Goal: Information Seeking & Learning: Learn about a topic

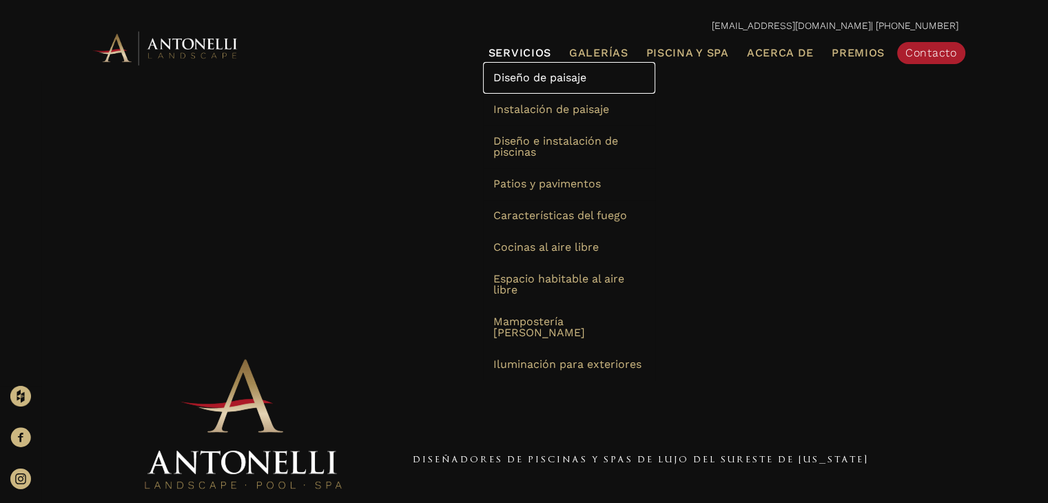
click at [535, 82] on font "Diseño de paisaje" at bounding box center [539, 77] width 93 height 13
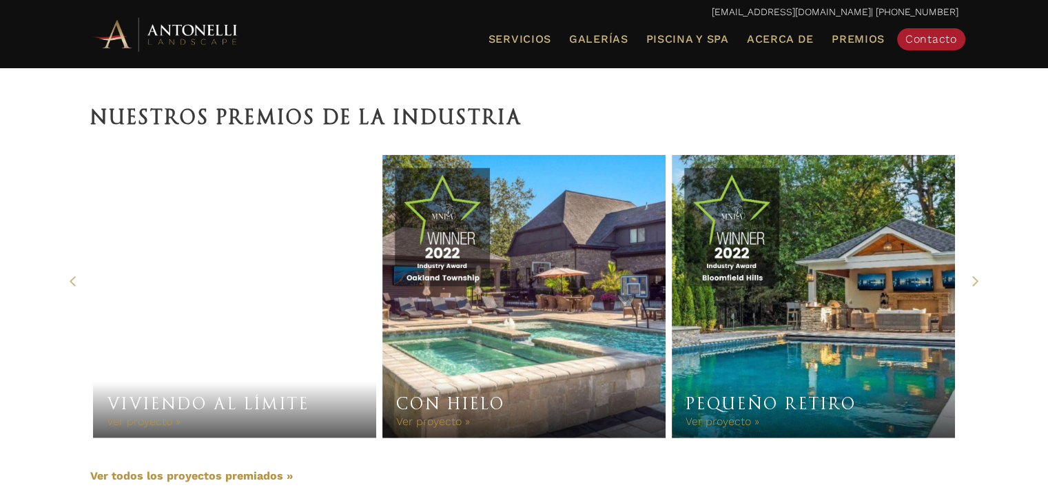
scroll to position [2921, 0]
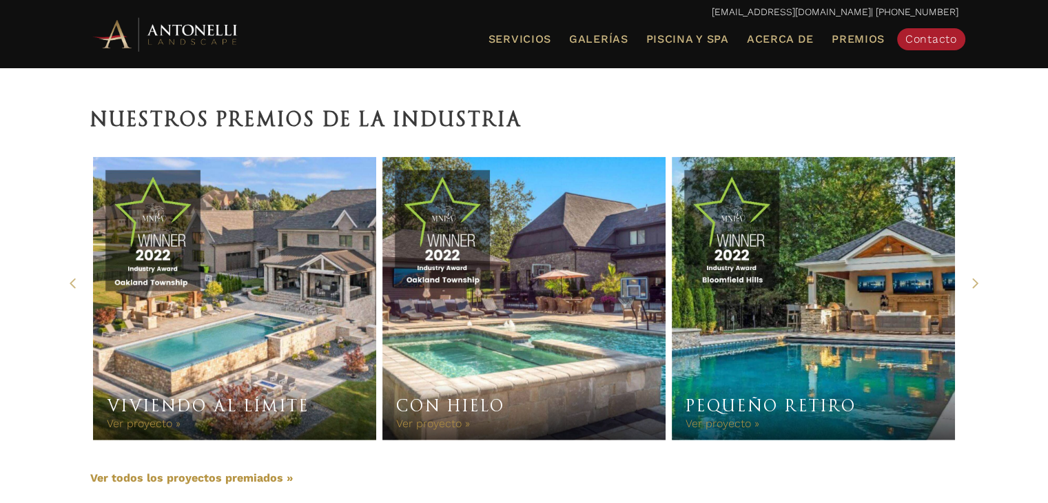
click at [265, 311] on link "Viviendo al límite" at bounding box center [235, 299] width 284 height 284
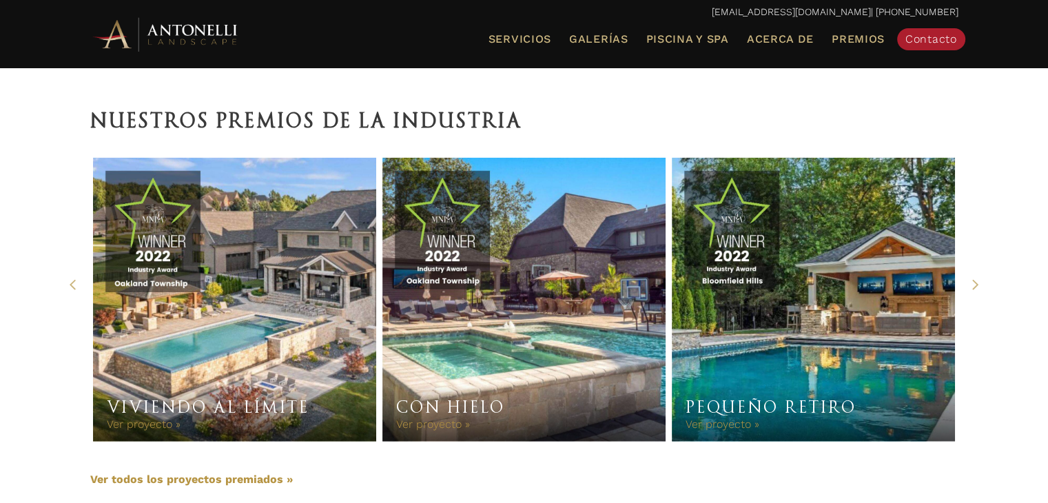
scroll to position [2923, 0]
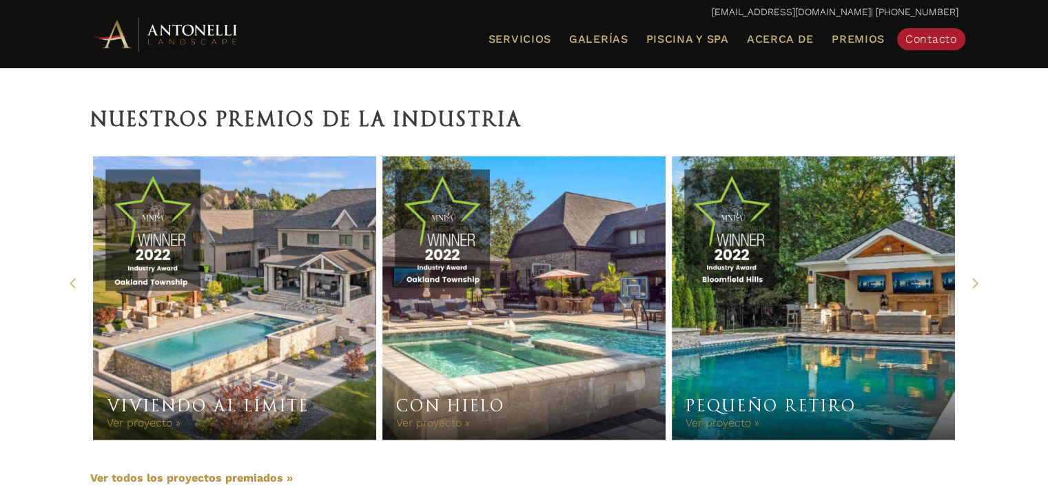
click at [568, 281] on link "Con hielo" at bounding box center [524, 298] width 284 height 284
click at [819, 327] on link "Pequeño retiro" at bounding box center [814, 298] width 284 height 284
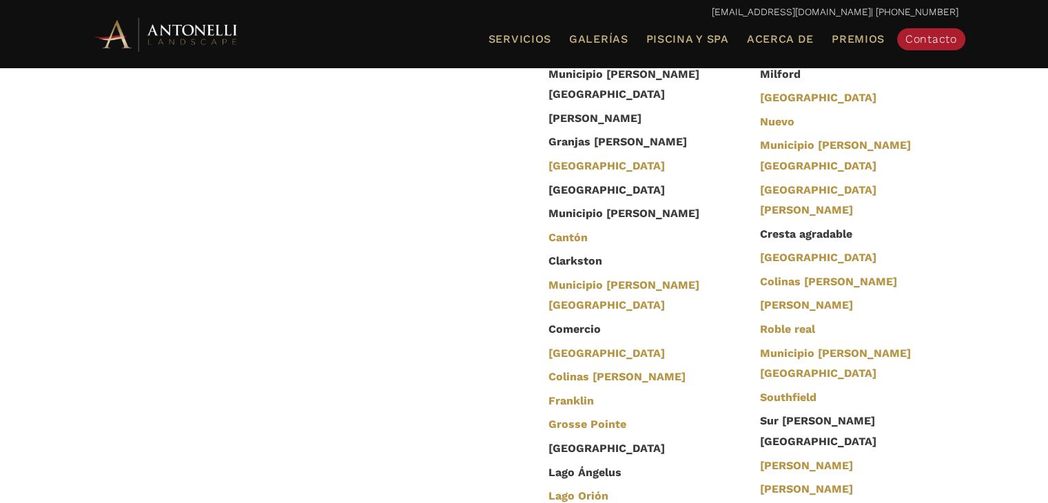
scroll to position [4093, 0]
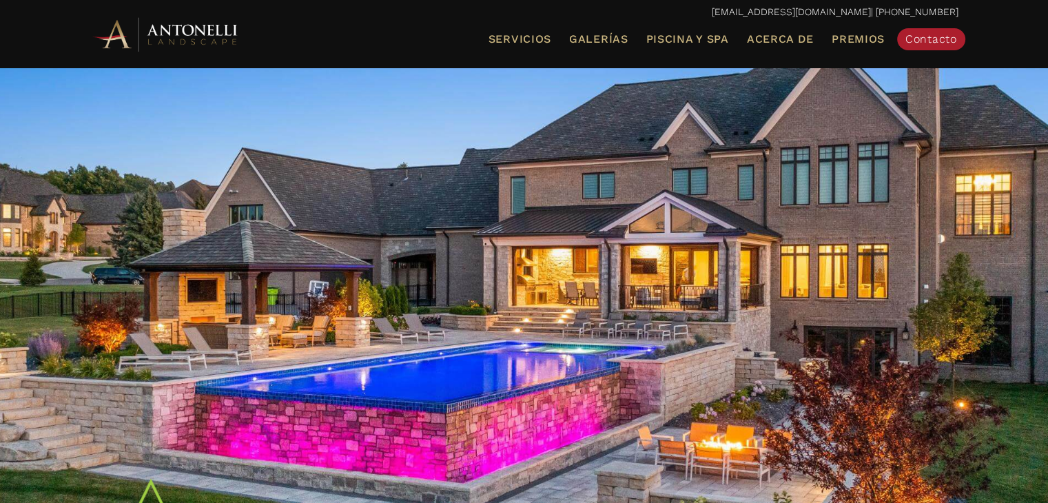
scroll to position [207, 0]
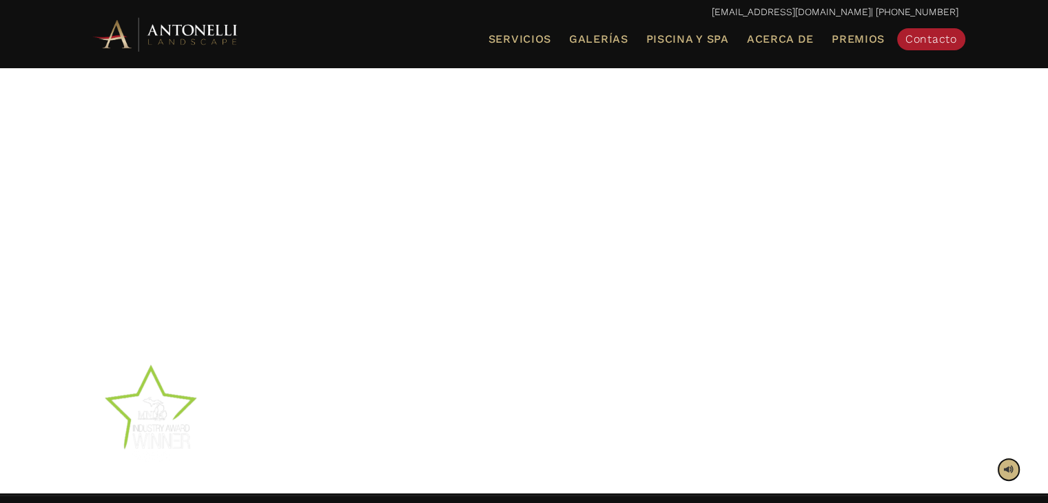
click at [1006, 470] on span at bounding box center [1009, 469] width 10 height 13
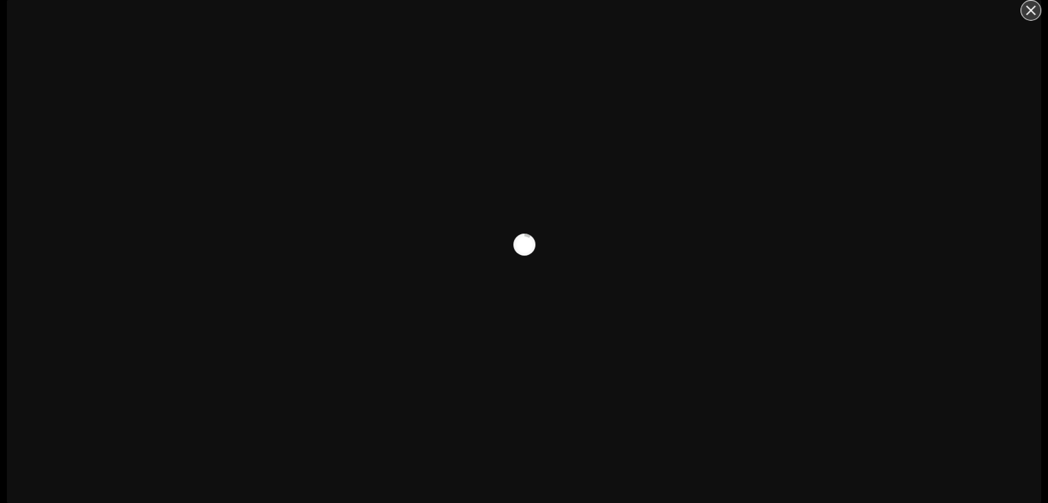
scroll to position [92, 0]
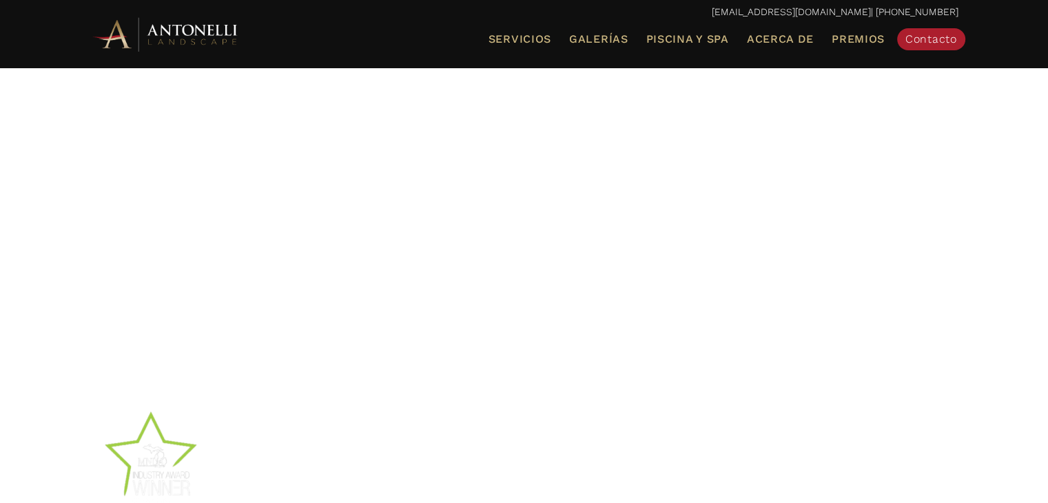
scroll to position [69, 0]
click at [508, 216] on div at bounding box center [524, 249] width 868 height 448
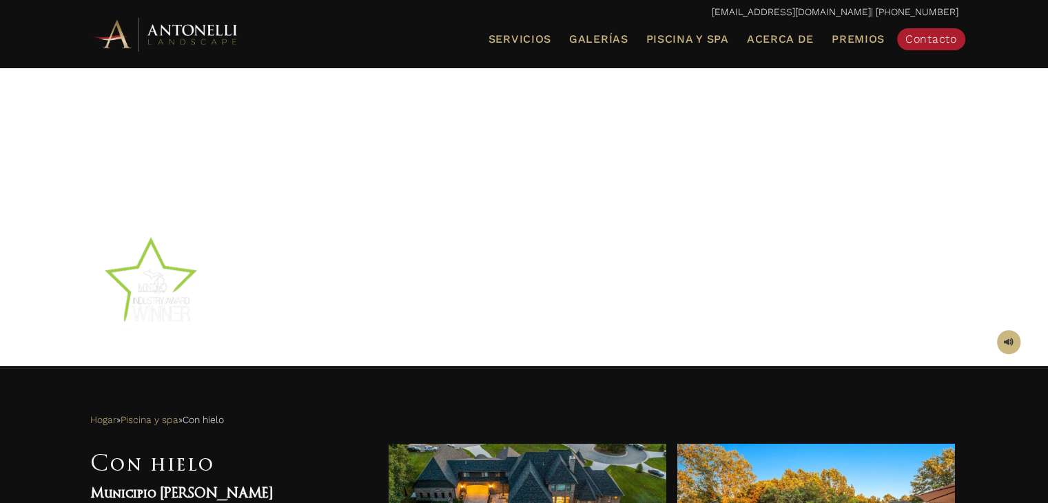
scroll to position [344, 0]
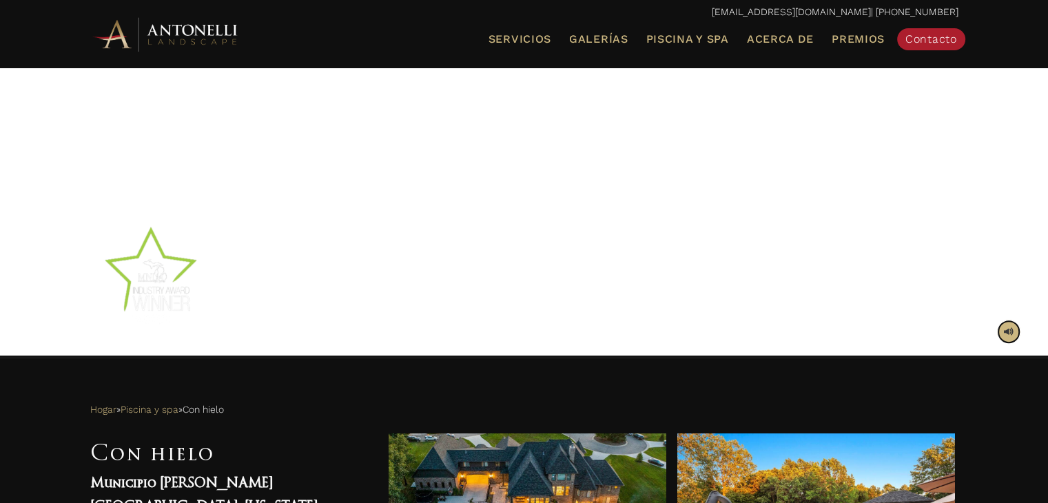
click at [1009, 333] on span at bounding box center [1009, 331] width 10 height 13
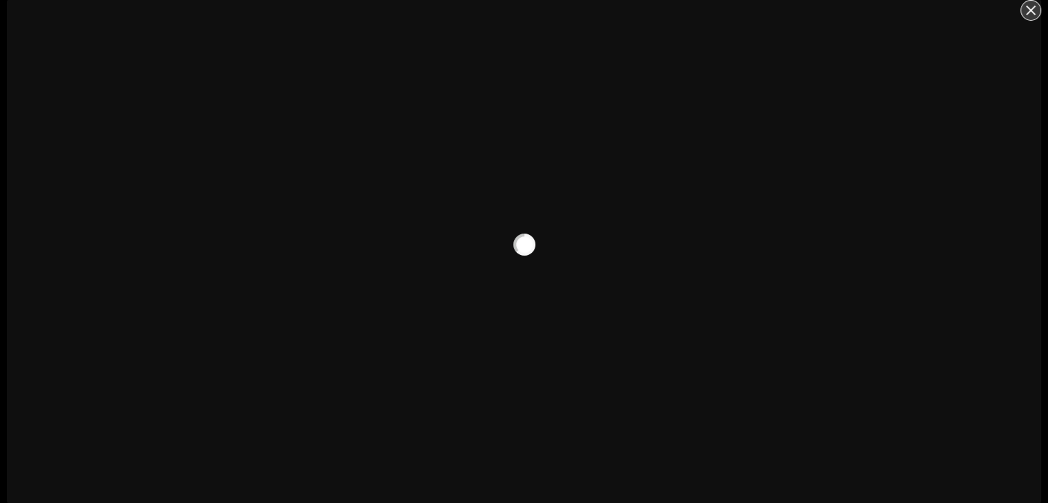
scroll to position [92, 0]
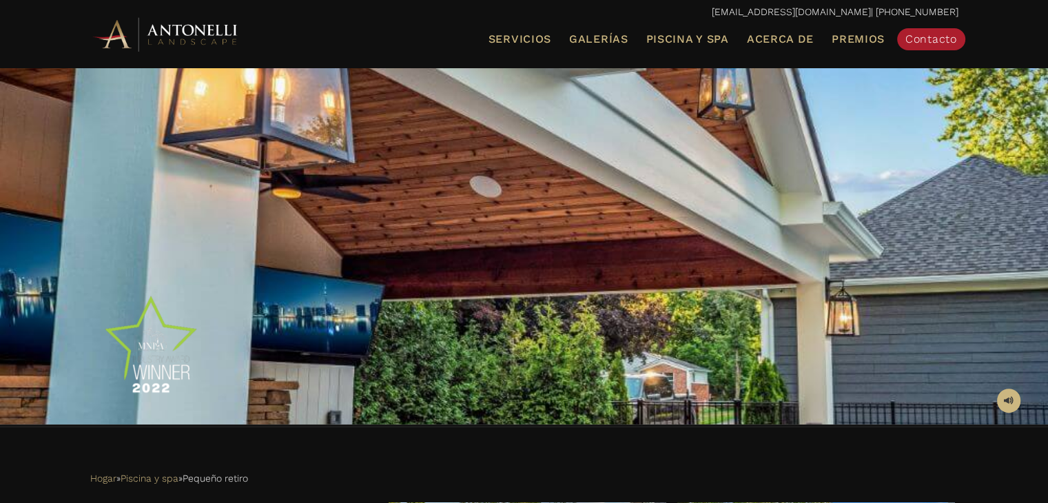
scroll to position [344, 0]
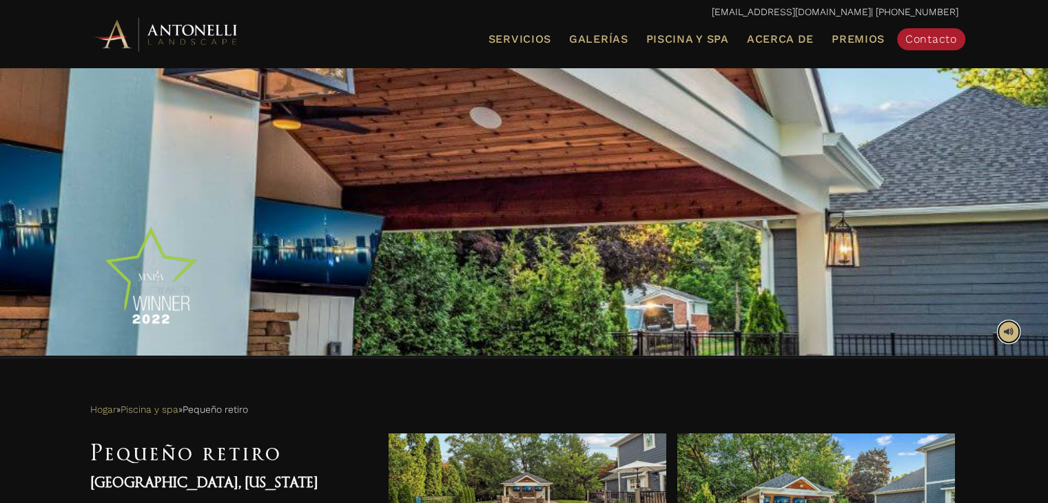
click at [1004, 329] on span at bounding box center [1009, 331] width 10 height 13
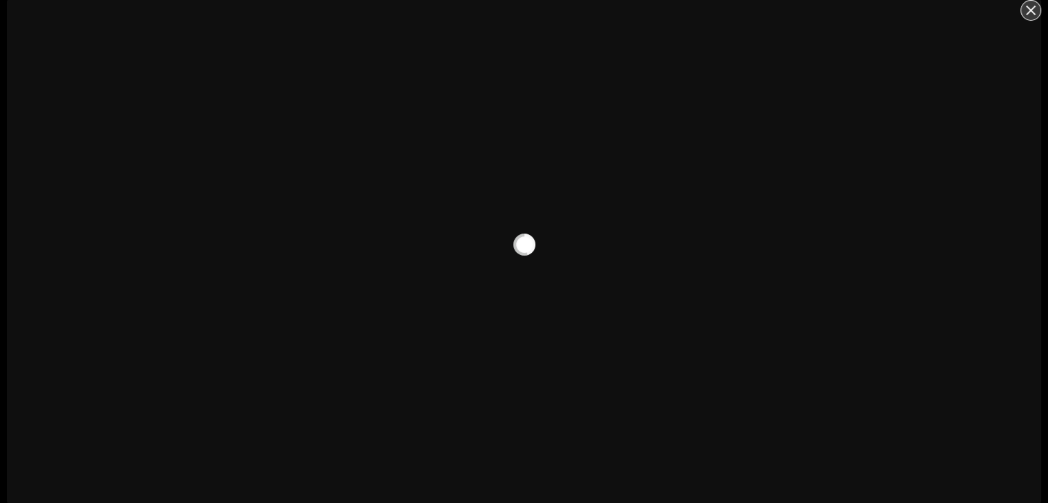
scroll to position [92, 0]
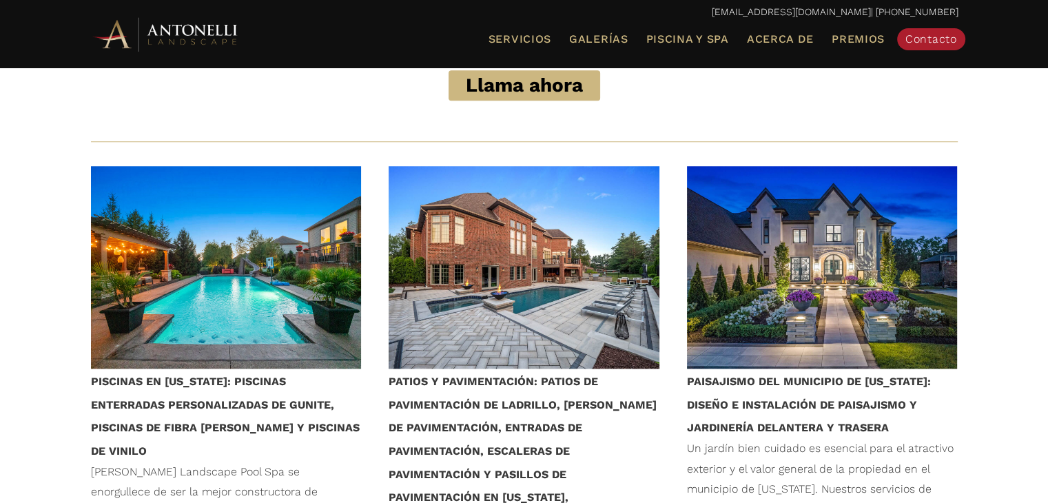
scroll to position [1240, 0]
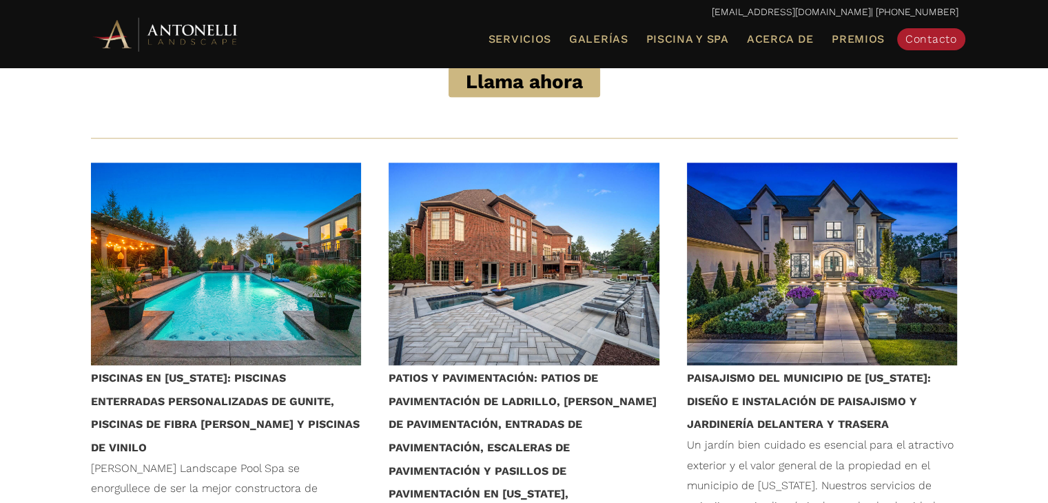
click at [220, 199] on img at bounding box center [226, 264] width 271 height 203
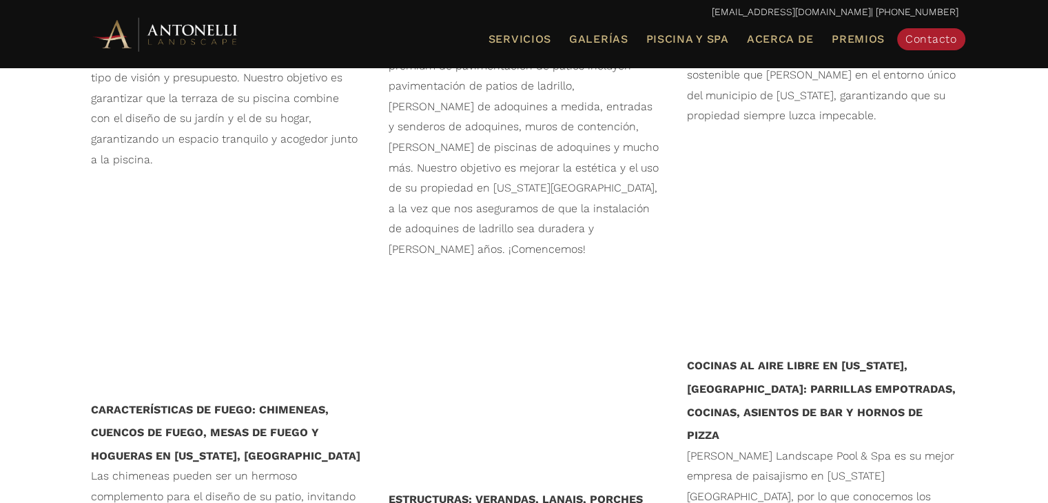
scroll to position [1860, 0]
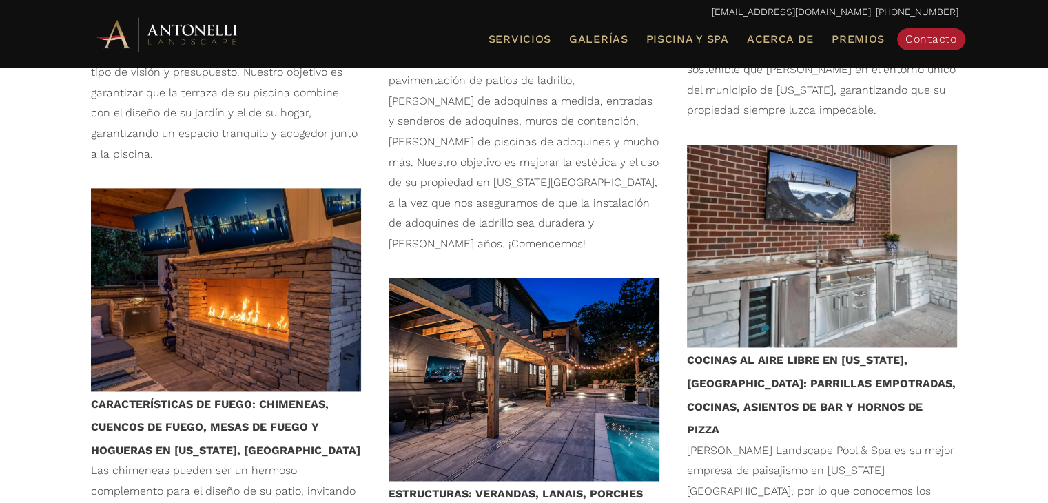
click at [214, 188] on img at bounding box center [226, 289] width 271 height 203
click at [559, 278] on img at bounding box center [523, 379] width 271 height 203
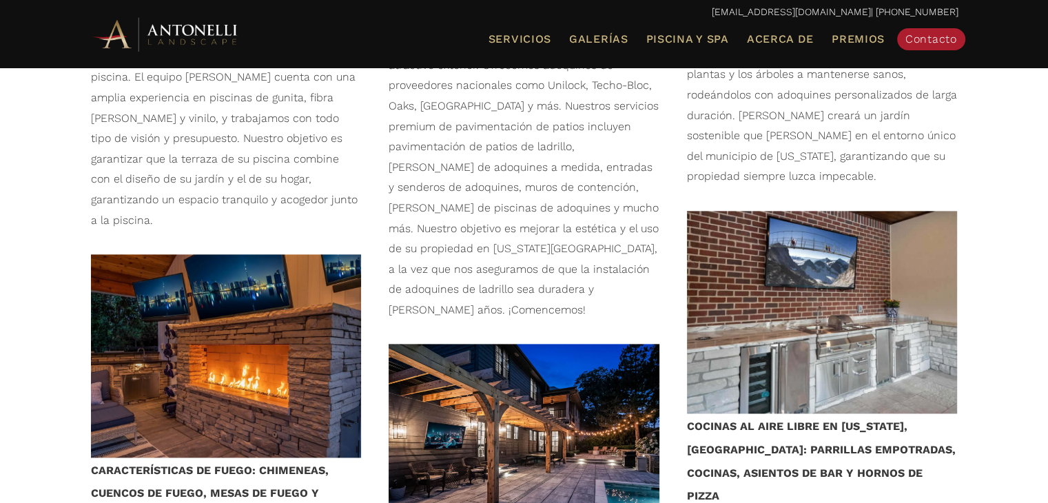
scroll to position [1791, 0]
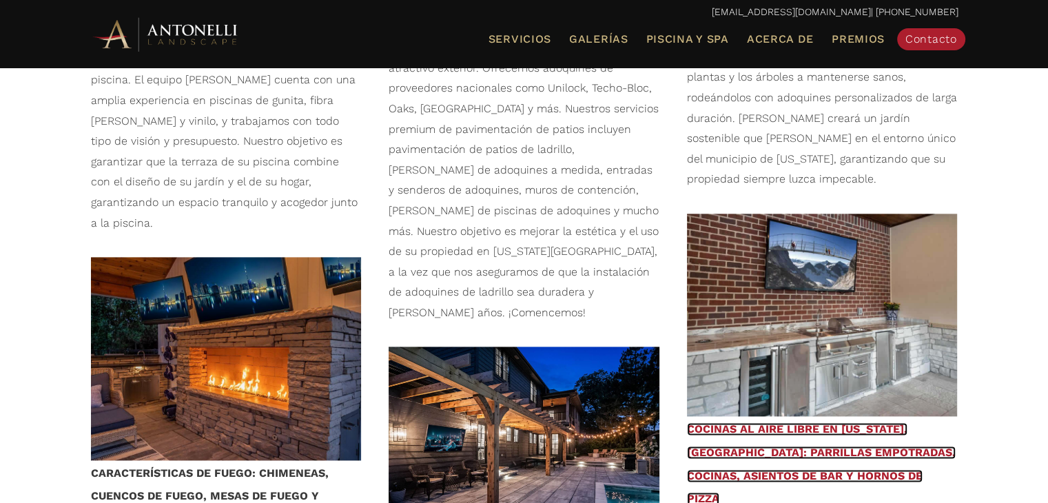
click at [782, 422] on font "COCINAS AL AIRE LIBRE EN WASHINGTON, MI: PARRILLAS EMPOTRADAS, COCINAS, ASIENTO…" at bounding box center [821, 463] width 269 height 83
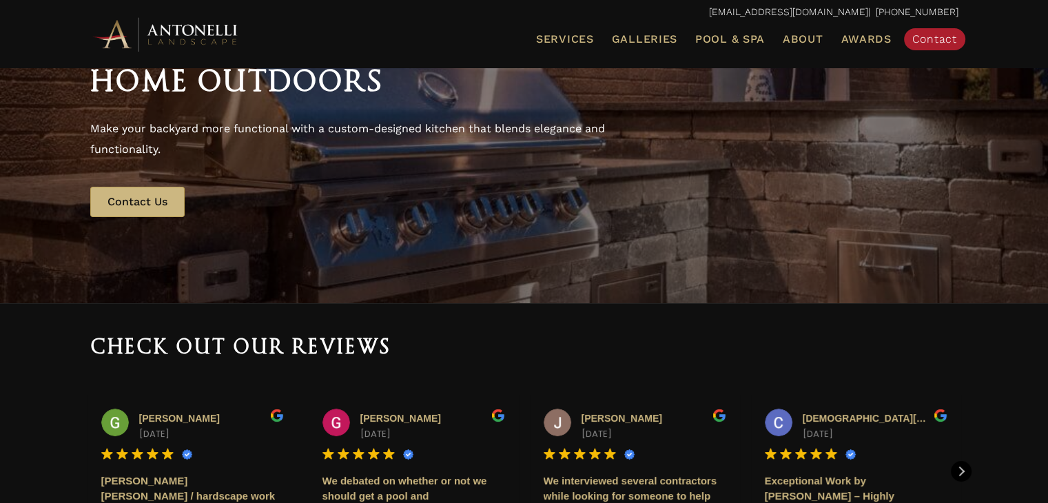
scroll to position [69, 0]
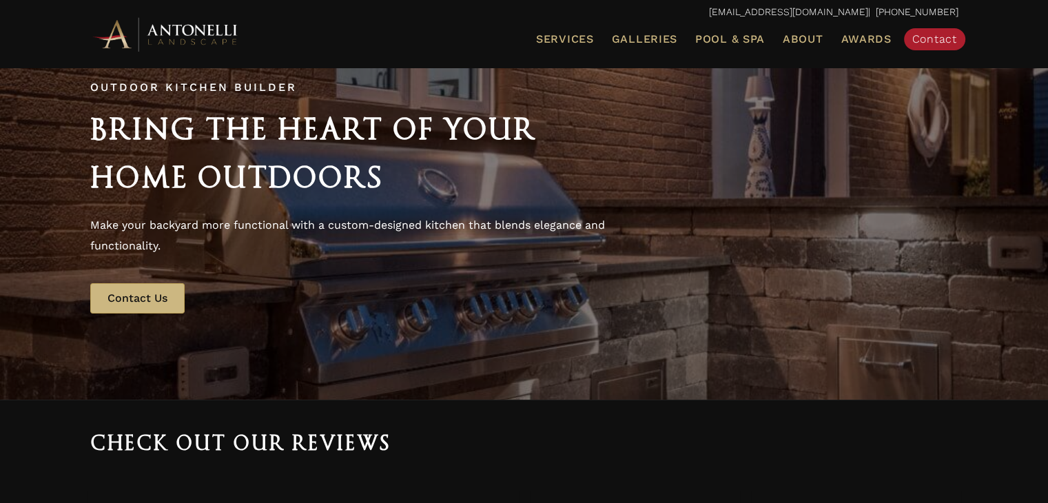
click at [661, 153] on div "Outdoor Kitchen Builder Bring the Heart of Your Home Outdoors Make your backyar…" at bounding box center [523, 199] width 895 height 258
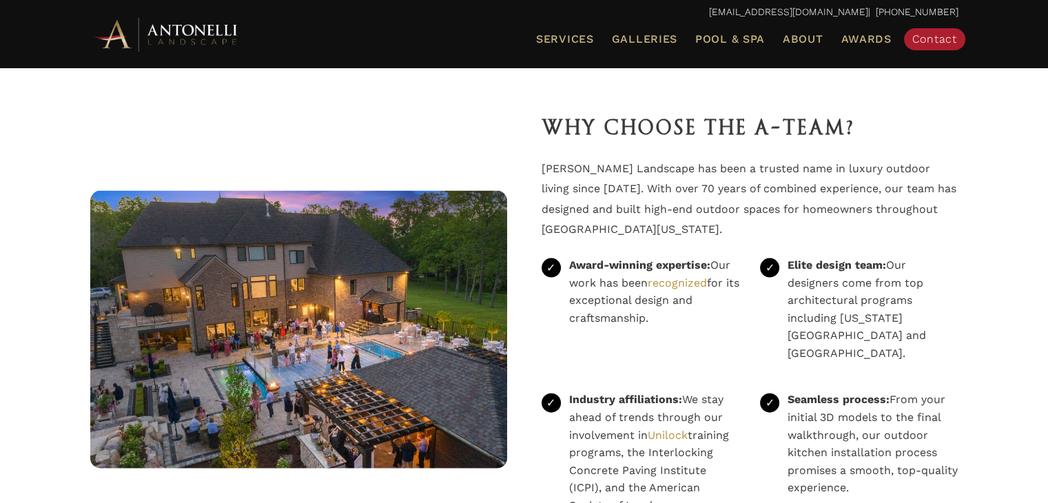
scroll to position [2962, 0]
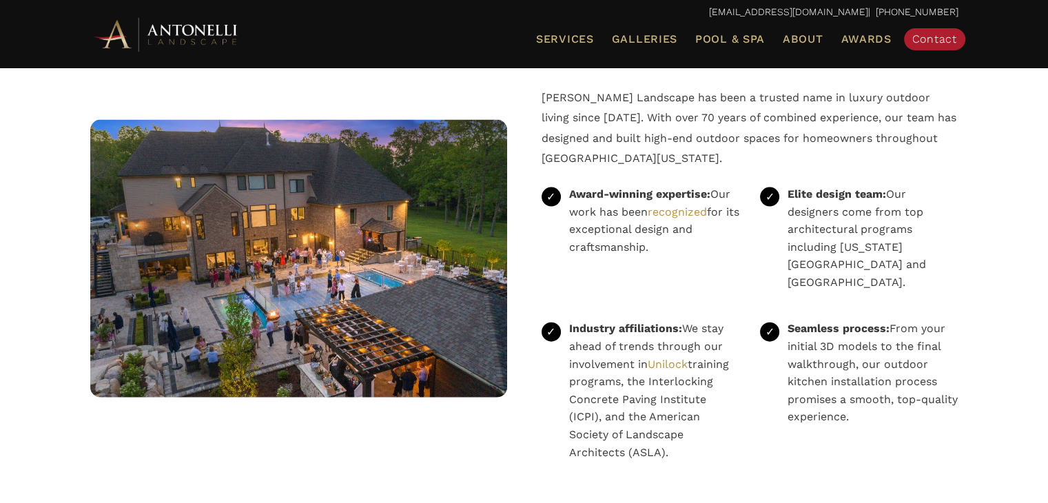
click at [289, 223] on img at bounding box center [298, 259] width 417 height 278
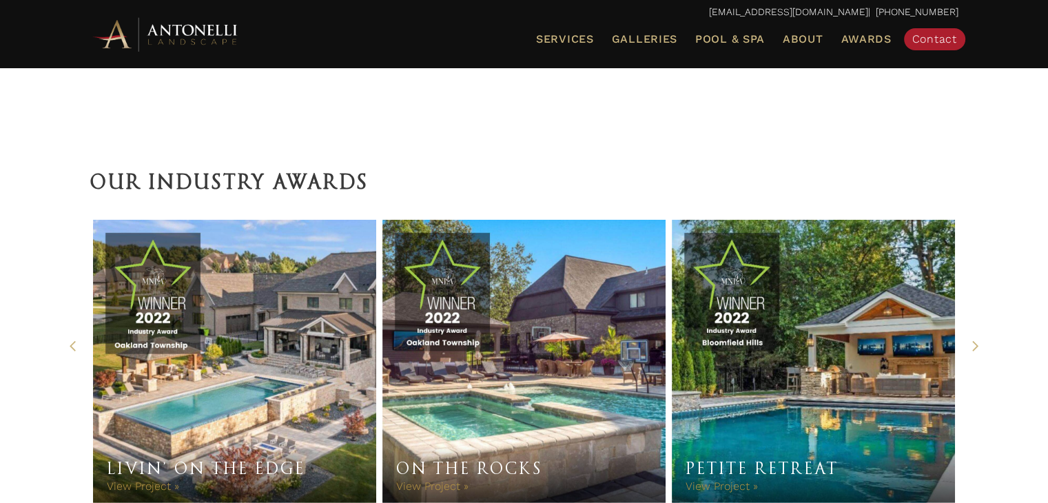
scroll to position [3444, 0]
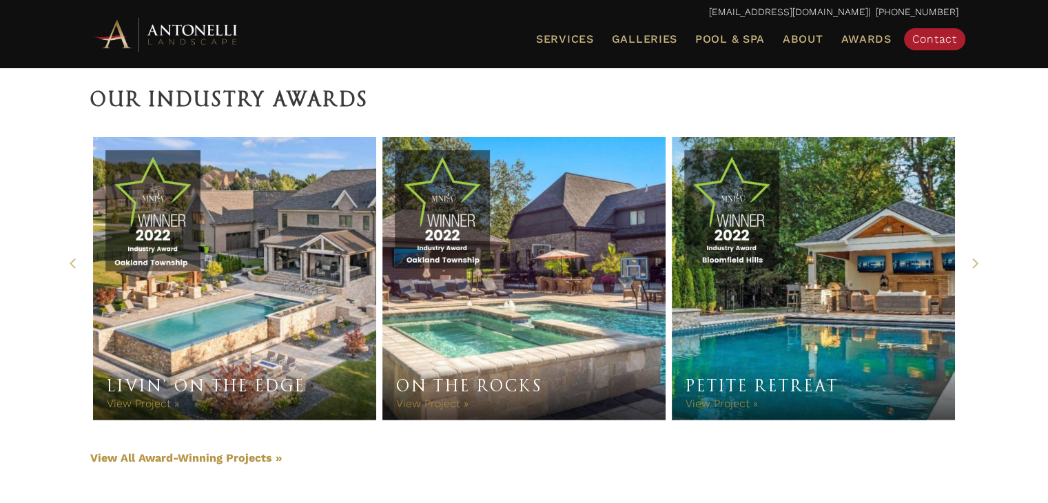
click at [241, 221] on link "Livin’ On The Edge" at bounding box center [235, 279] width 284 height 284
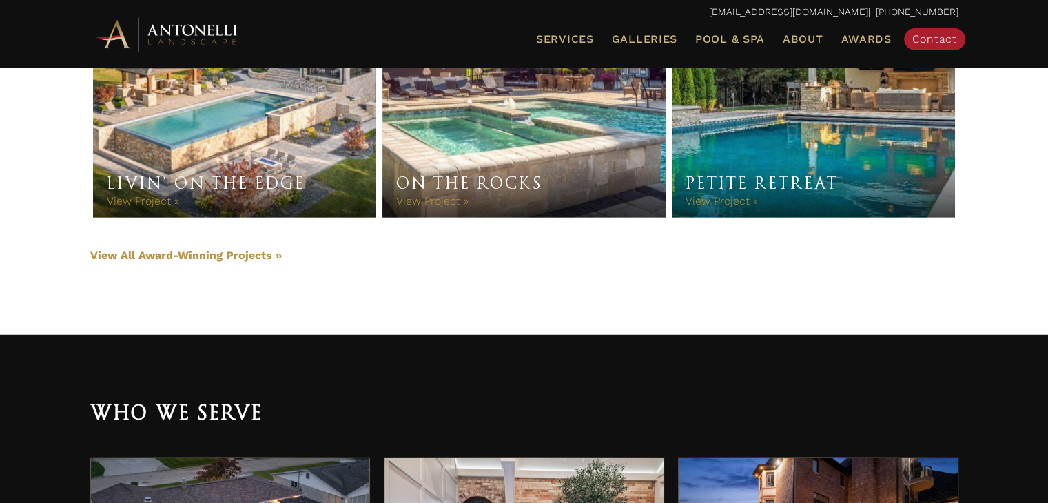
scroll to position [3651, 0]
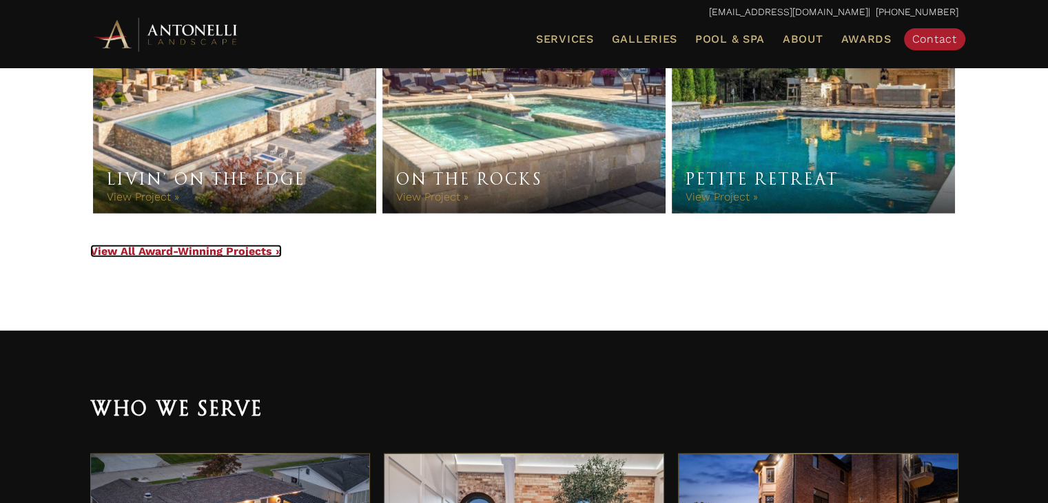
click at [207, 245] on link "View All Award-Winning Projects »" at bounding box center [185, 251] width 191 height 13
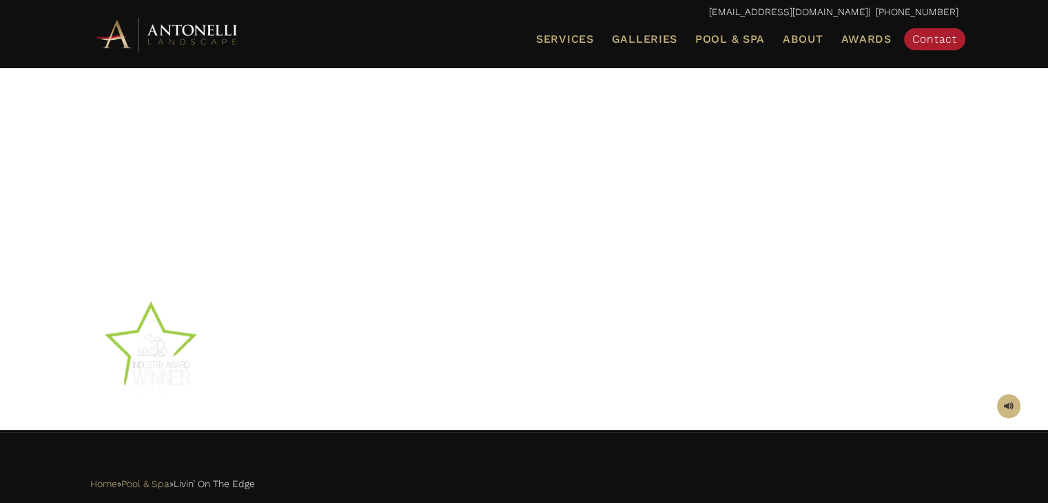
scroll to position [276, 0]
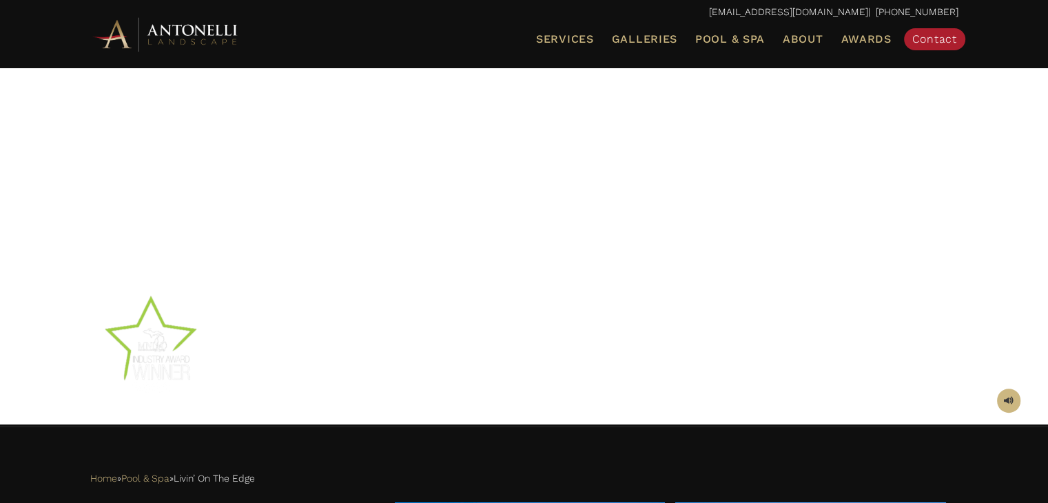
click at [1024, 402] on div at bounding box center [524, 108] width 1048 height 634
click at [1008, 400] on span at bounding box center [1009, 400] width 10 height 13
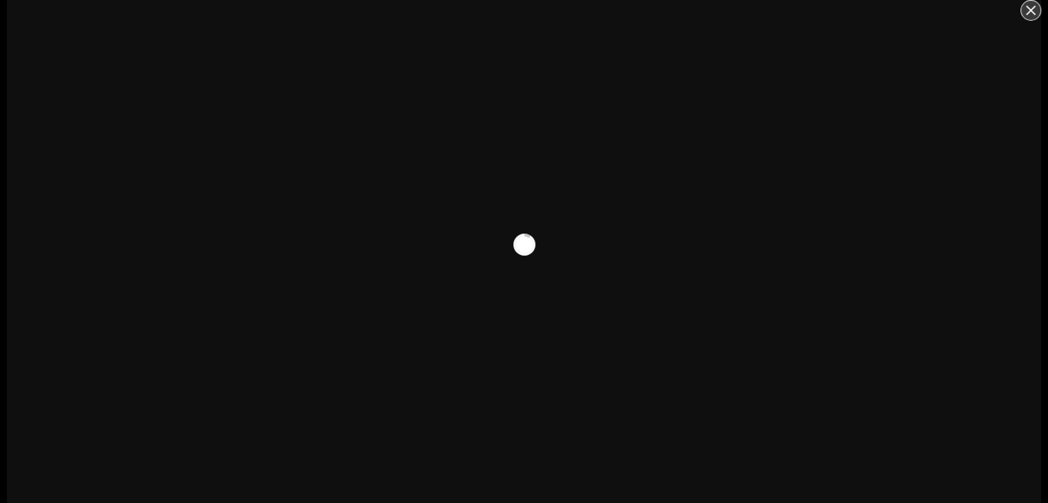
scroll to position [14, 0]
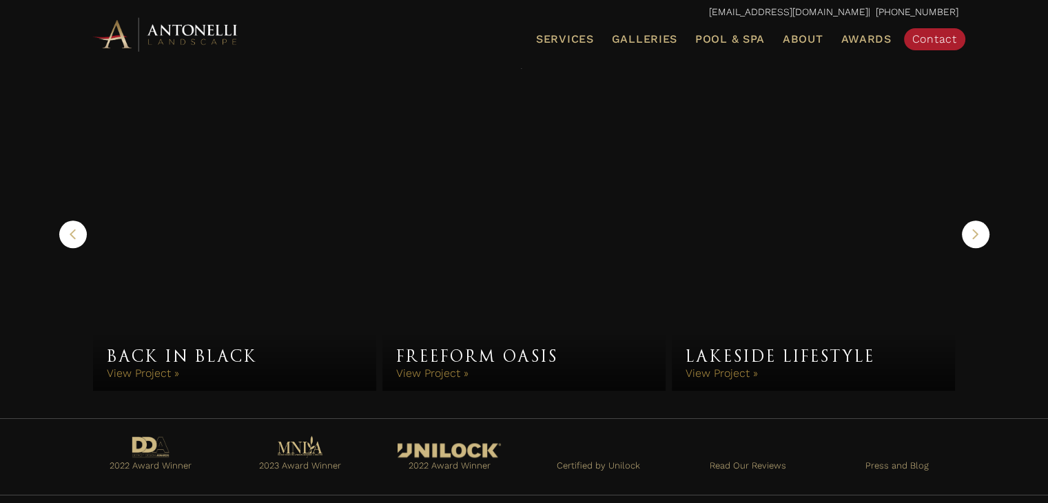
scroll to position [1590, 0]
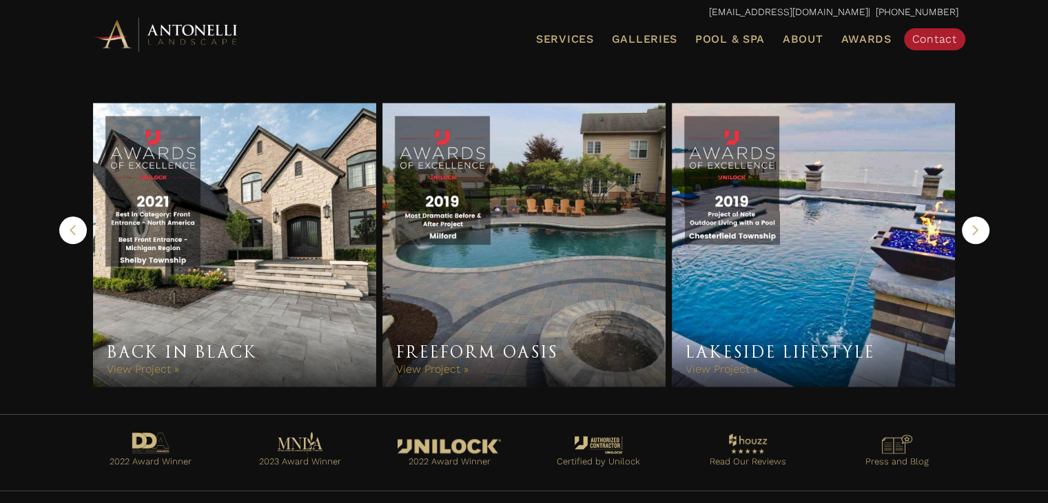
click at [824, 223] on link "Lakeside Lifestyle" at bounding box center [814, 245] width 284 height 284
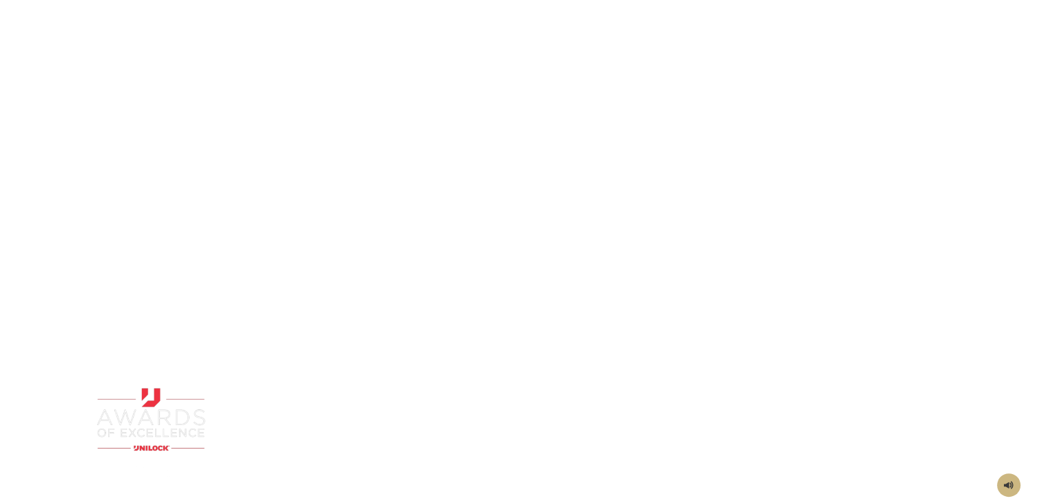
scroll to position [207, 0]
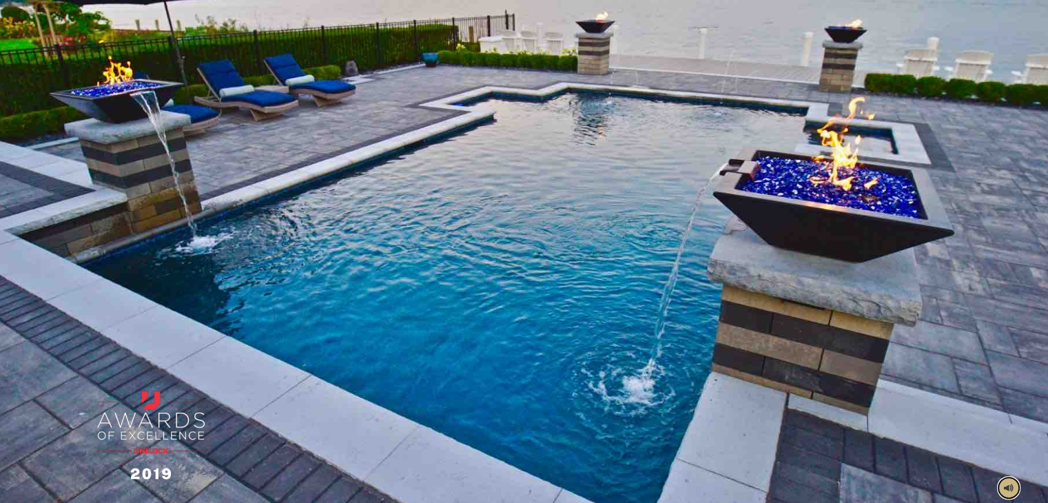
click at [1011, 486] on span at bounding box center [1009, 487] width 10 height 13
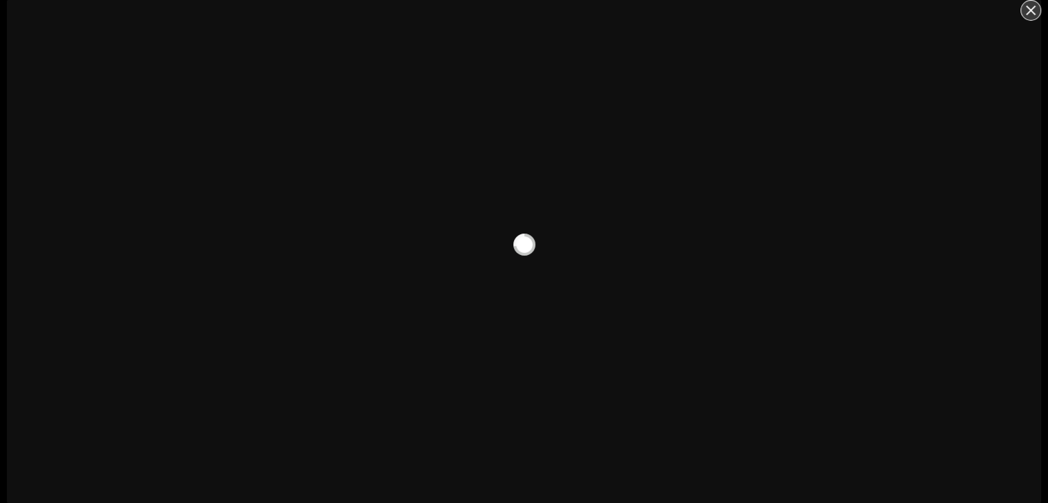
scroll to position [92, 0]
